Goal: Browse casually

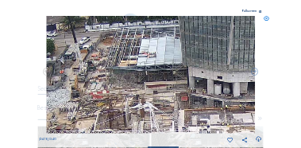
scroll to position [48, 0]
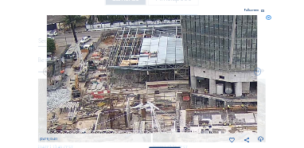
click at [269, 17] on icon at bounding box center [269, 18] width 6 height 6
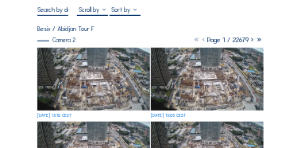
scroll to position [80, 0]
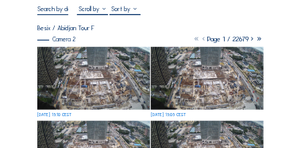
click at [121, 76] on img at bounding box center [93, 78] width 112 height 63
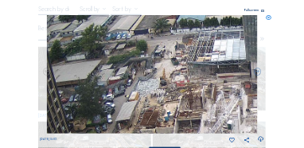
drag, startPoint x: 129, startPoint y: 83, endPoint x: 229, endPoint y: 77, distance: 100.4
click at [229, 77] on img at bounding box center [152, 74] width 211 height 118
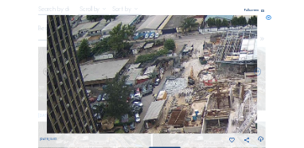
drag, startPoint x: 118, startPoint y: 96, endPoint x: 146, endPoint y: 95, distance: 27.8
click at [146, 95] on img at bounding box center [152, 74] width 211 height 118
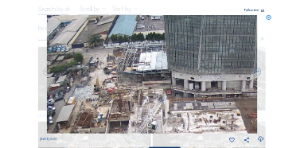
drag, startPoint x: 200, startPoint y: 83, endPoint x: 109, endPoint y: 88, distance: 90.8
click at [109, 88] on img at bounding box center [152, 74] width 211 height 118
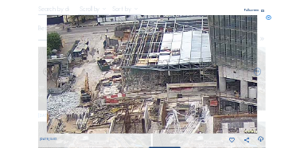
click at [270, 17] on icon at bounding box center [269, 18] width 6 height 6
